Goal: Find contact information: Find contact information

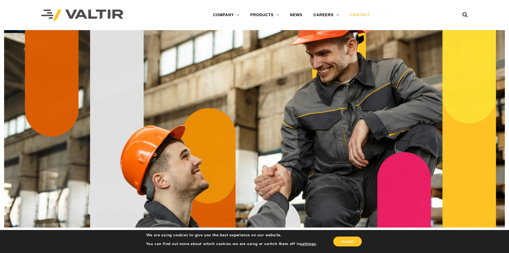
click at [362, 15] on link "CONTACT" at bounding box center [359, 15] width 31 height 11
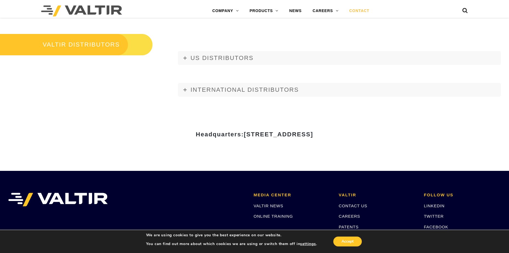
scroll to position [759, 0]
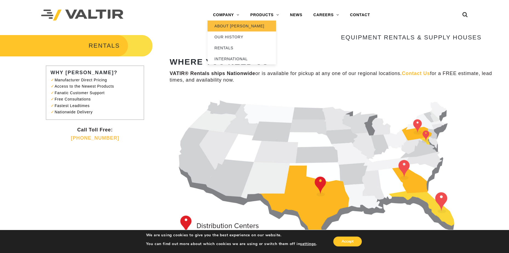
click at [238, 27] on link "ABOUT [PERSON_NAME]" at bounding box center [241, 26] width 68 height 11
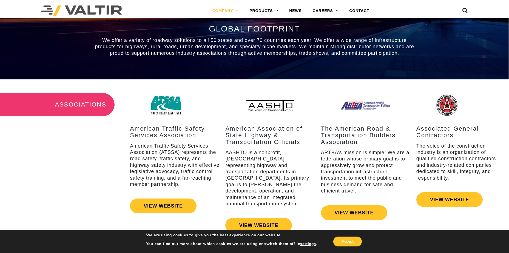
scroll to position [548, 0]
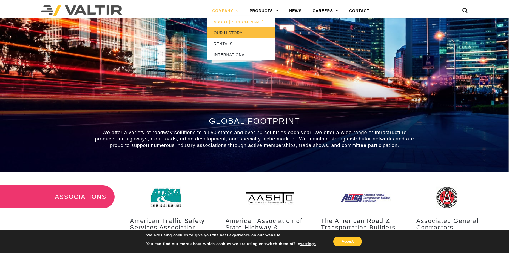
click at [218, 31] on link "OUR HISTORY" at bounding box center [241, 32] width 68 height 11
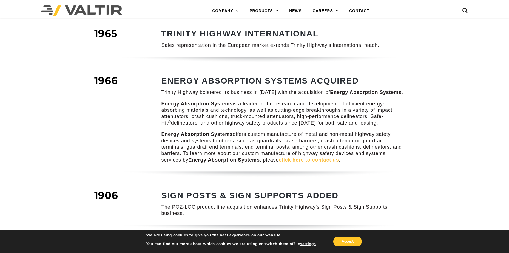
scroll to position [493, 0]
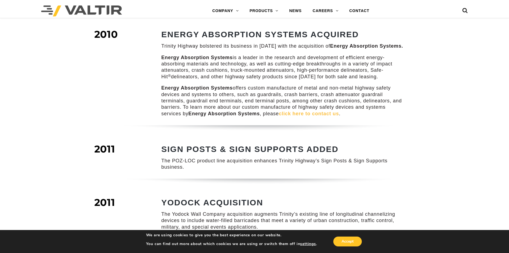
click at [297, 111] on link "click here to contact us" at bounding box center [309, 113] width 60 height 5
click at [364, 11] on link "CONTACT" at bounding box center [359, 10] width 31 height 11
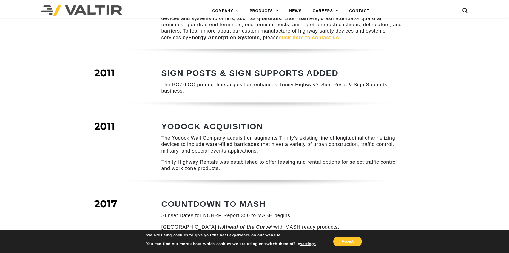
scroll to position [558, 0]
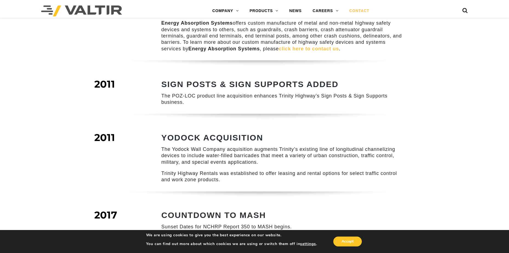
click at [362, 10] on link "CONTACT" at bounding box center [359, 10] width 31 height 11
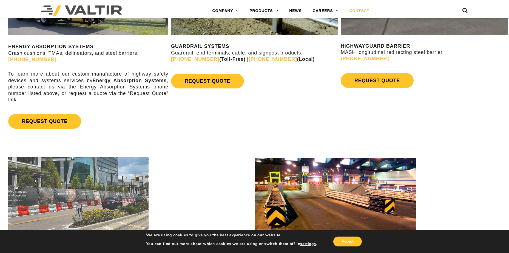
scroll to position [301, 0]
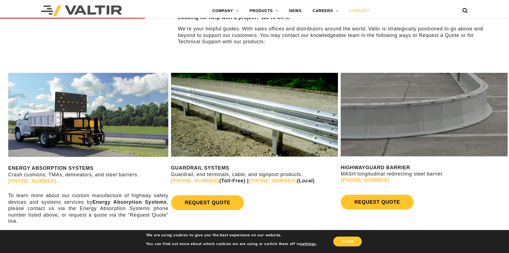
scroll to position [301, 0]
